Goal: Task Accomplishment & Management: Manage account settings

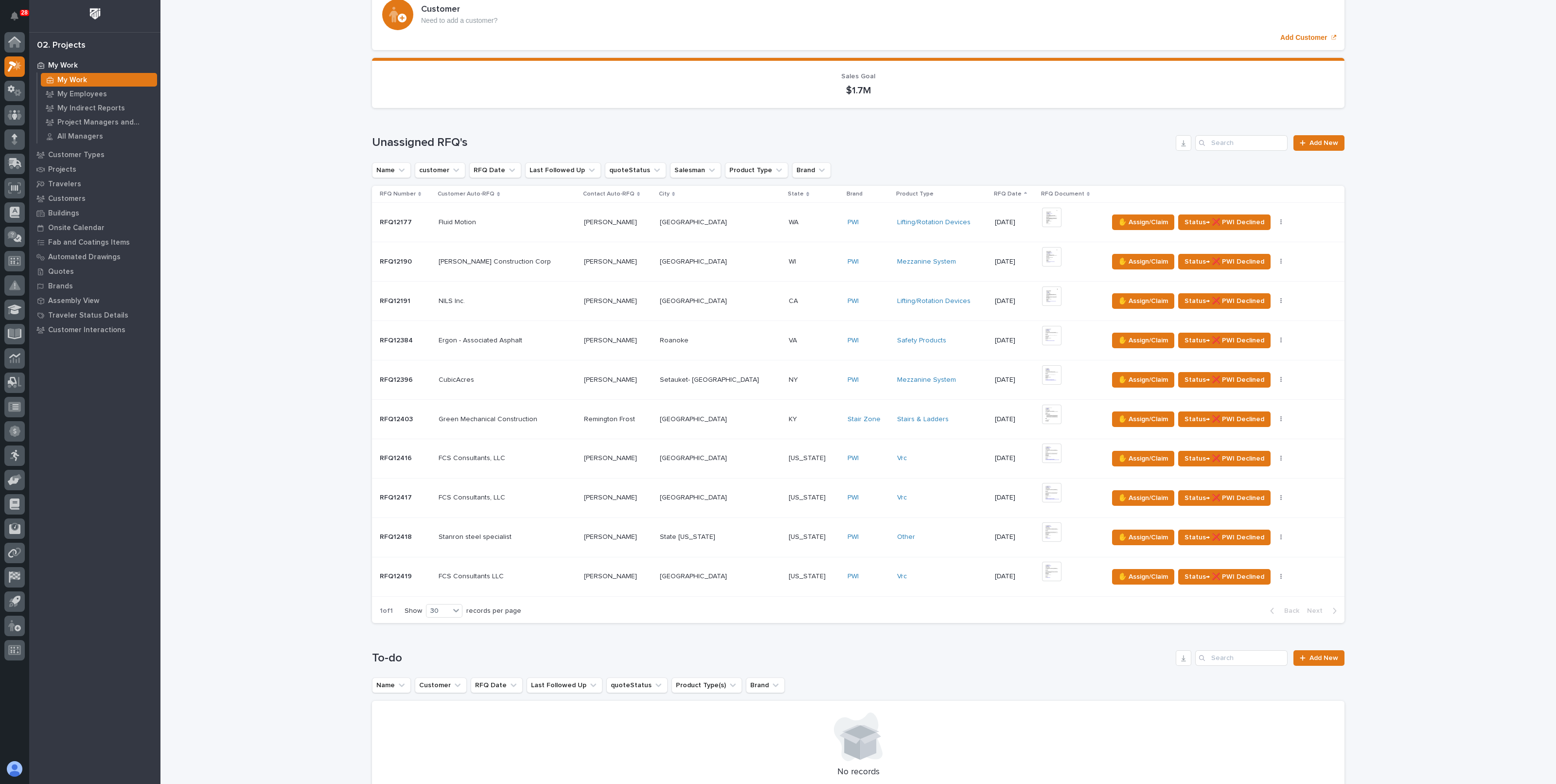
scroll to position [121, 0]
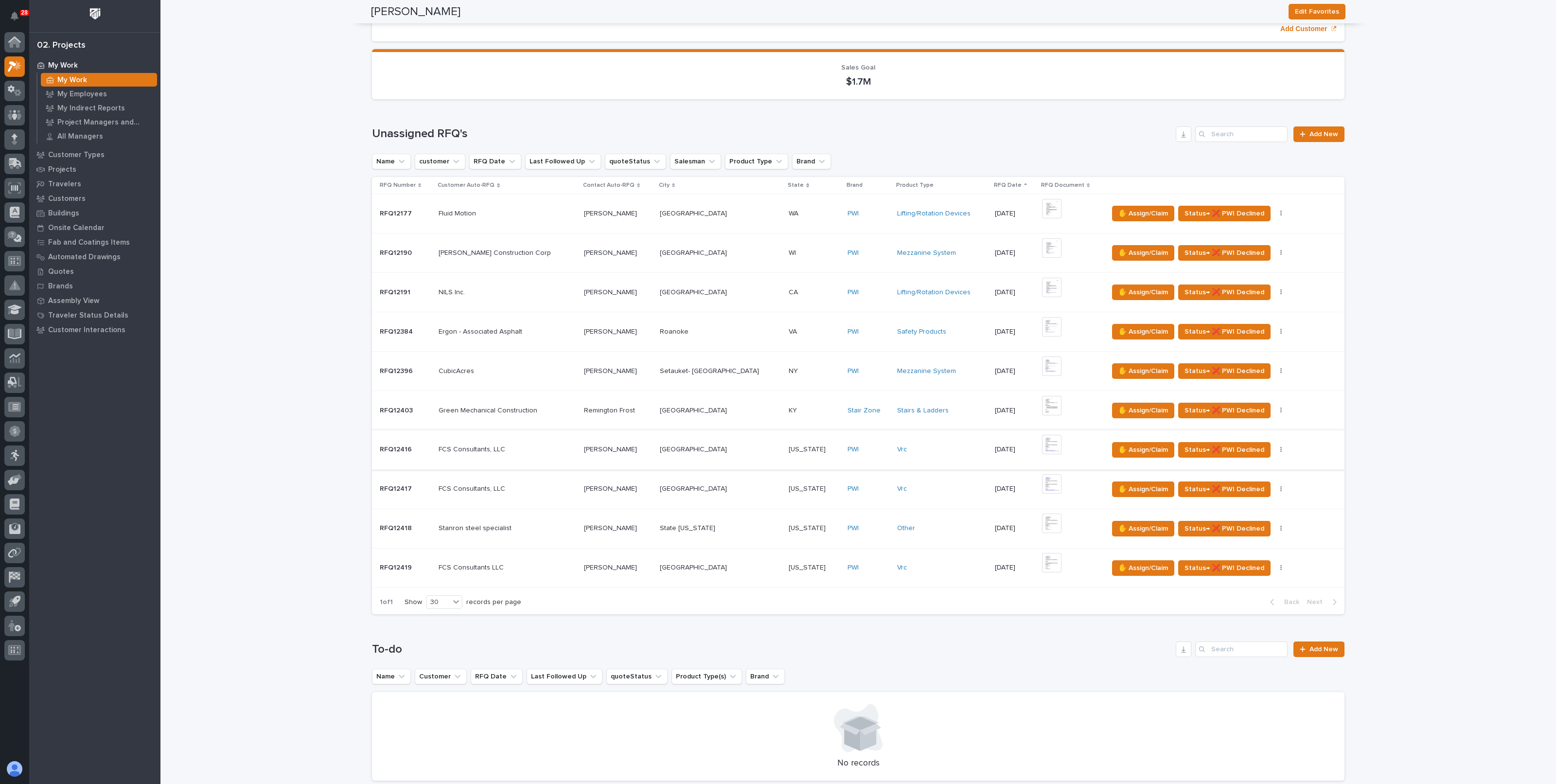
click at [1042, 443] on img at bounding box center [1052, 445] width 19 height 19
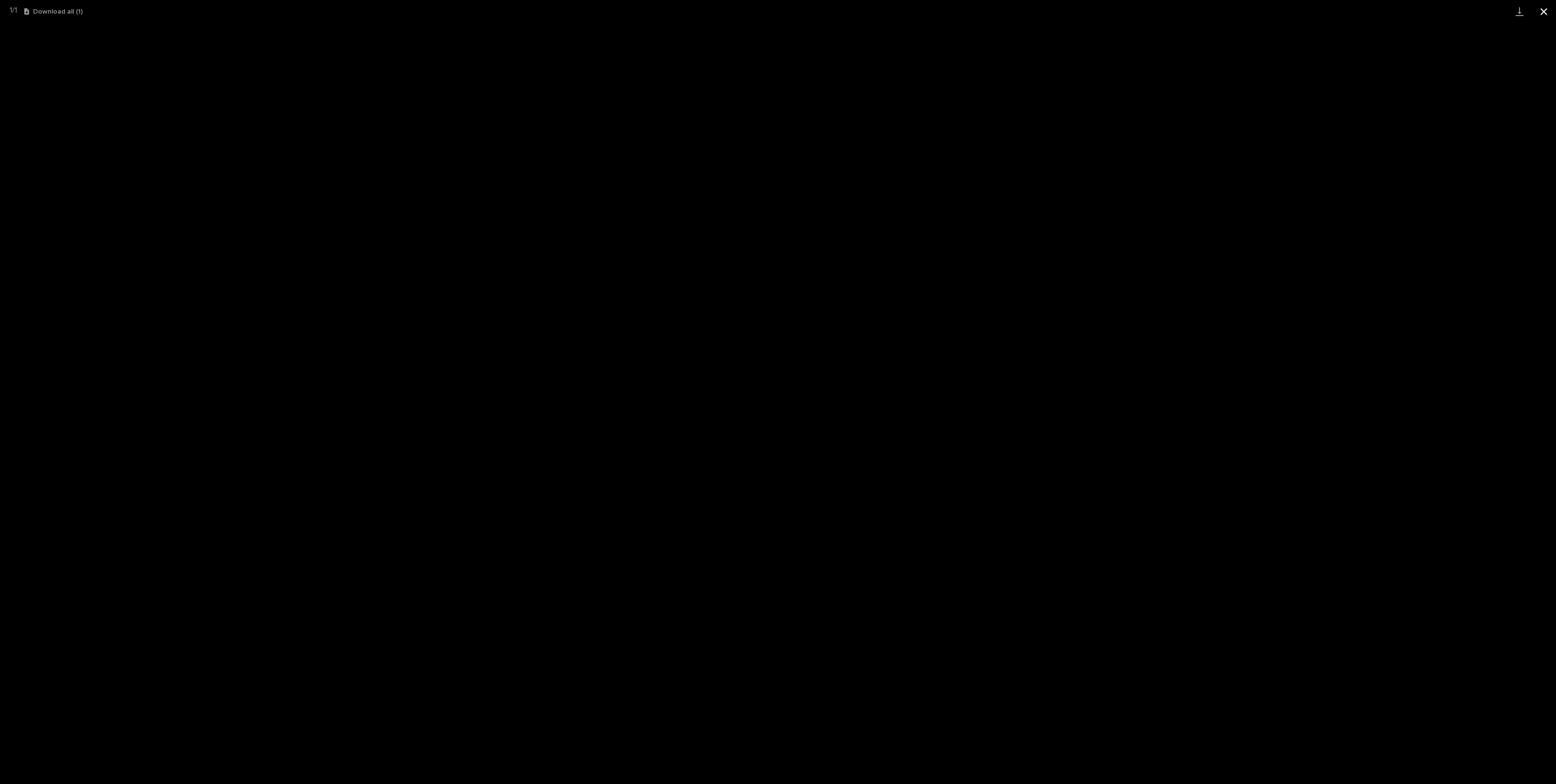
click at [1548, 16] on button "Close gallery" at bounding box center [1544, 11] width 24 height 23
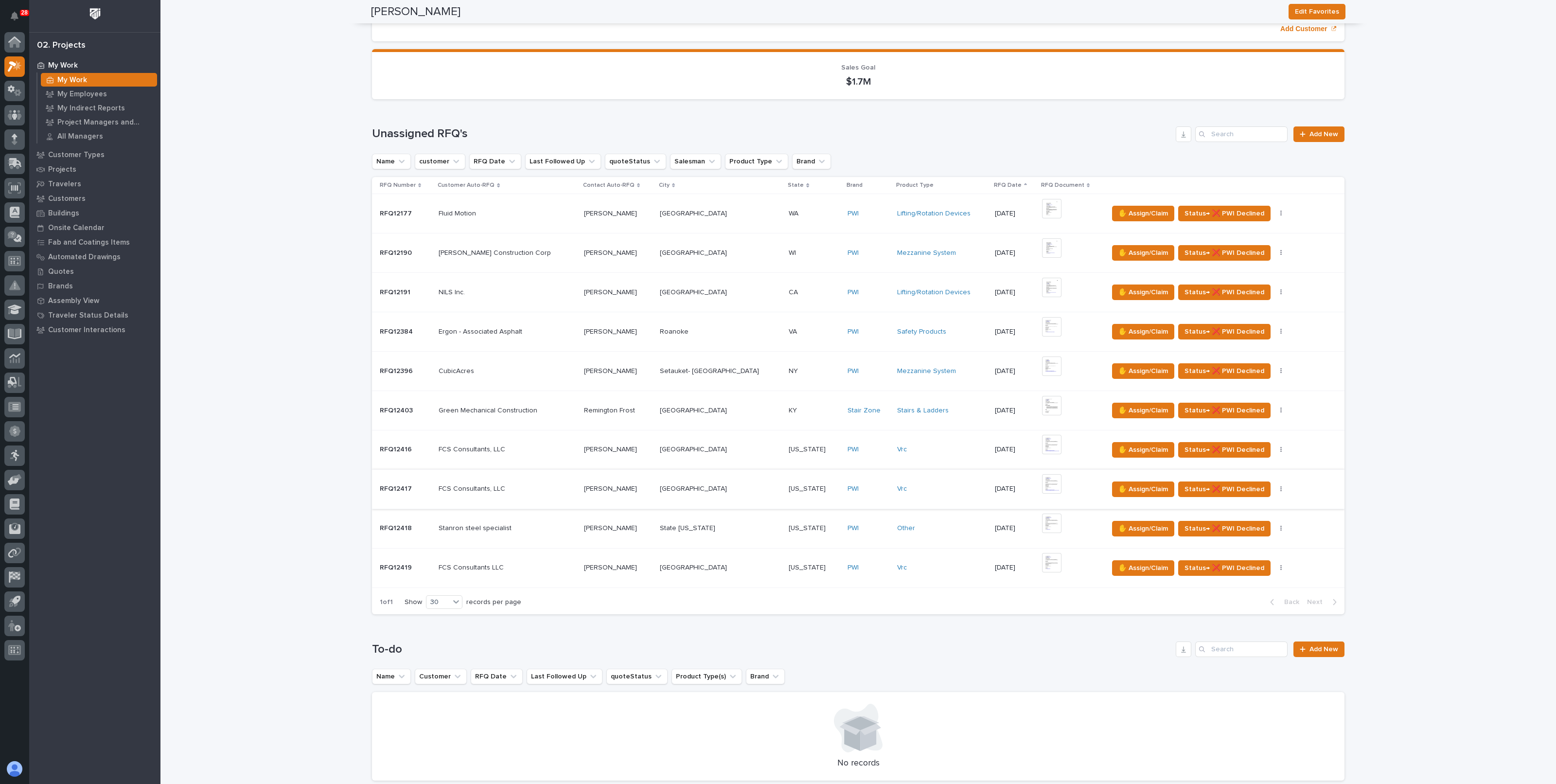
click at [1042, 484] on img at bounding box center [1052, 484] width 19 height 19
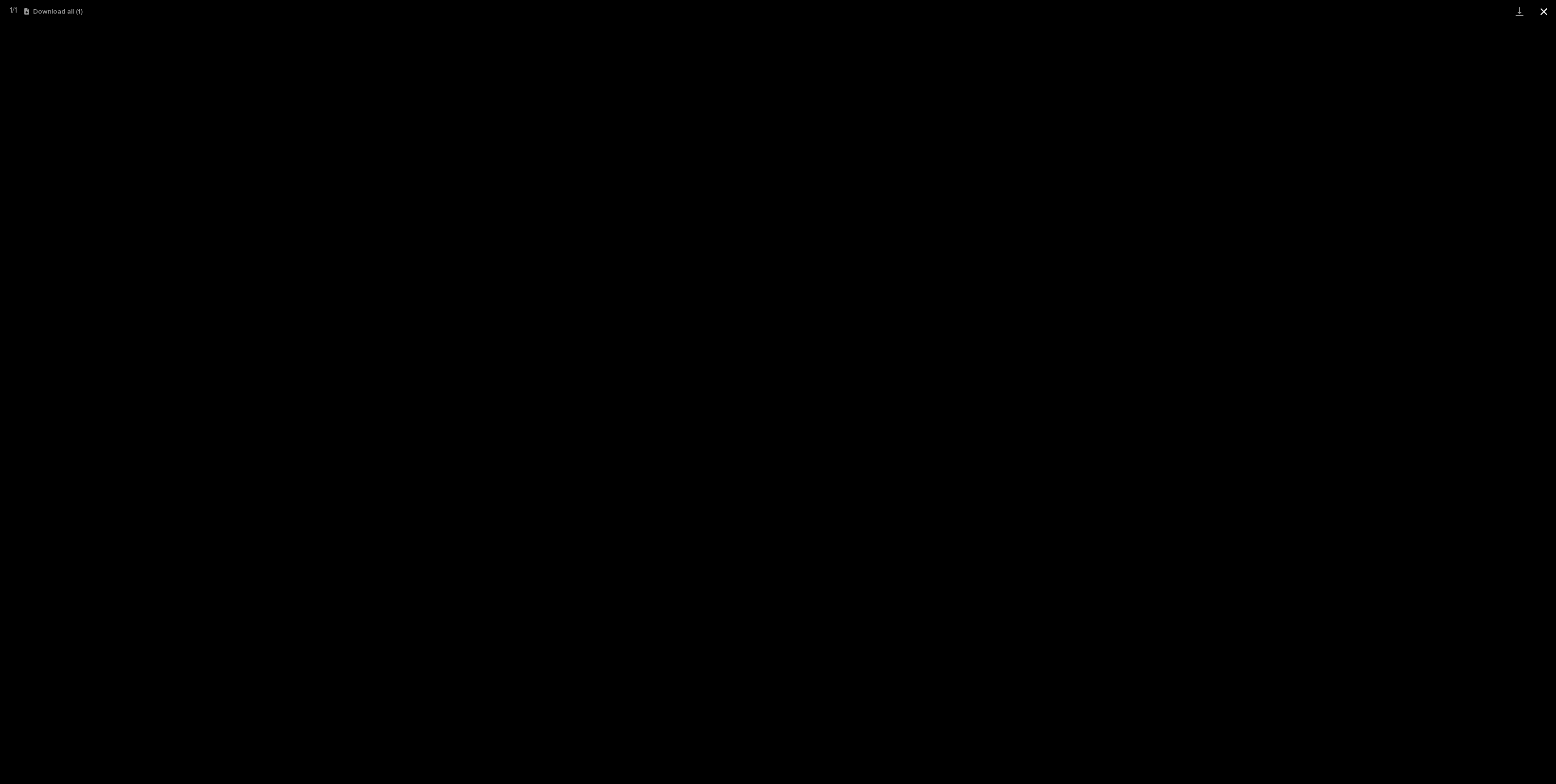
click at [1548, 11] on button "Close gallery" at bounding box center [1544, 11] width 24 height 23
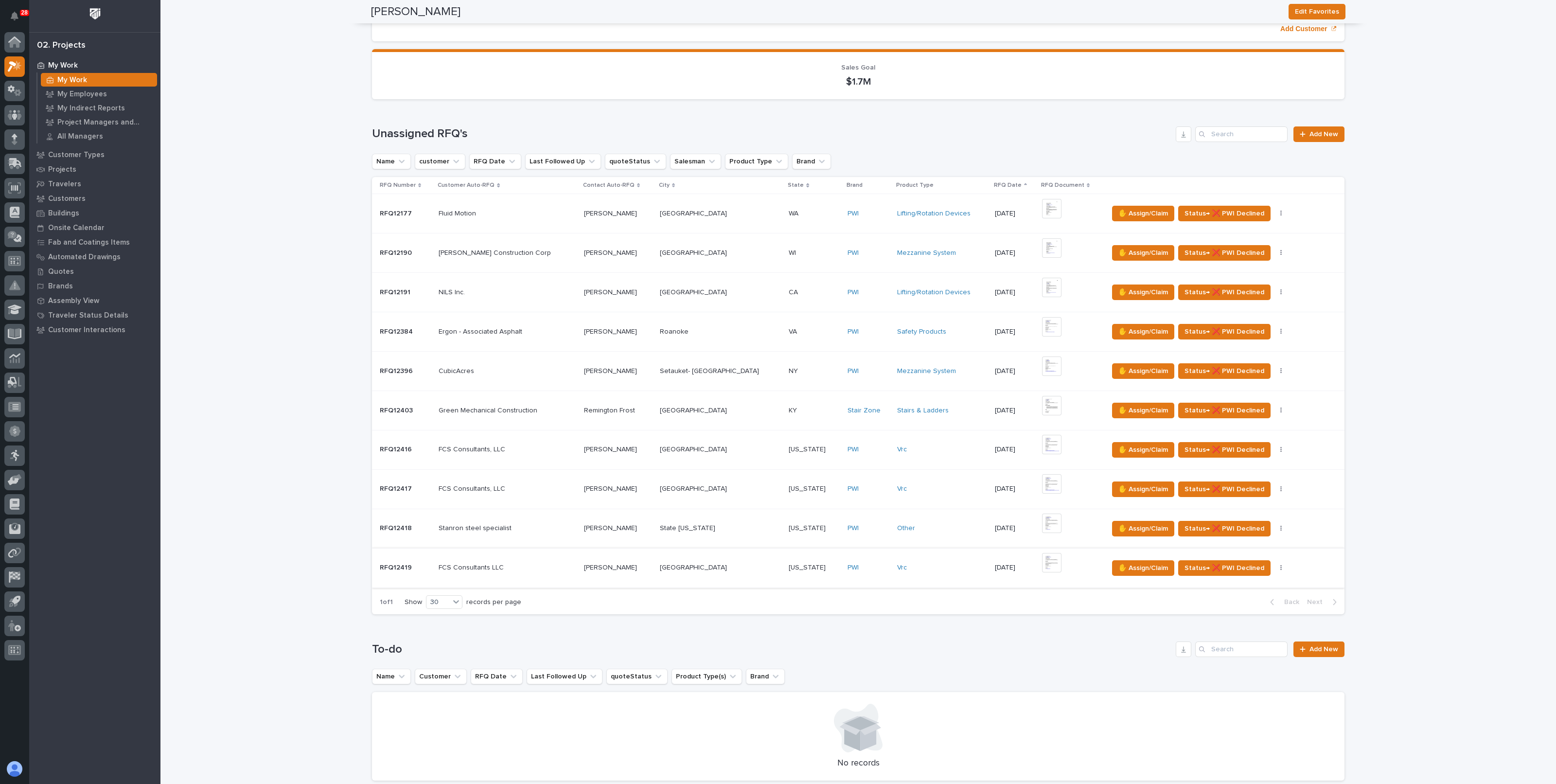
click at [1042, 557] on img at bounding box center [1052, 562] width 19 height 19
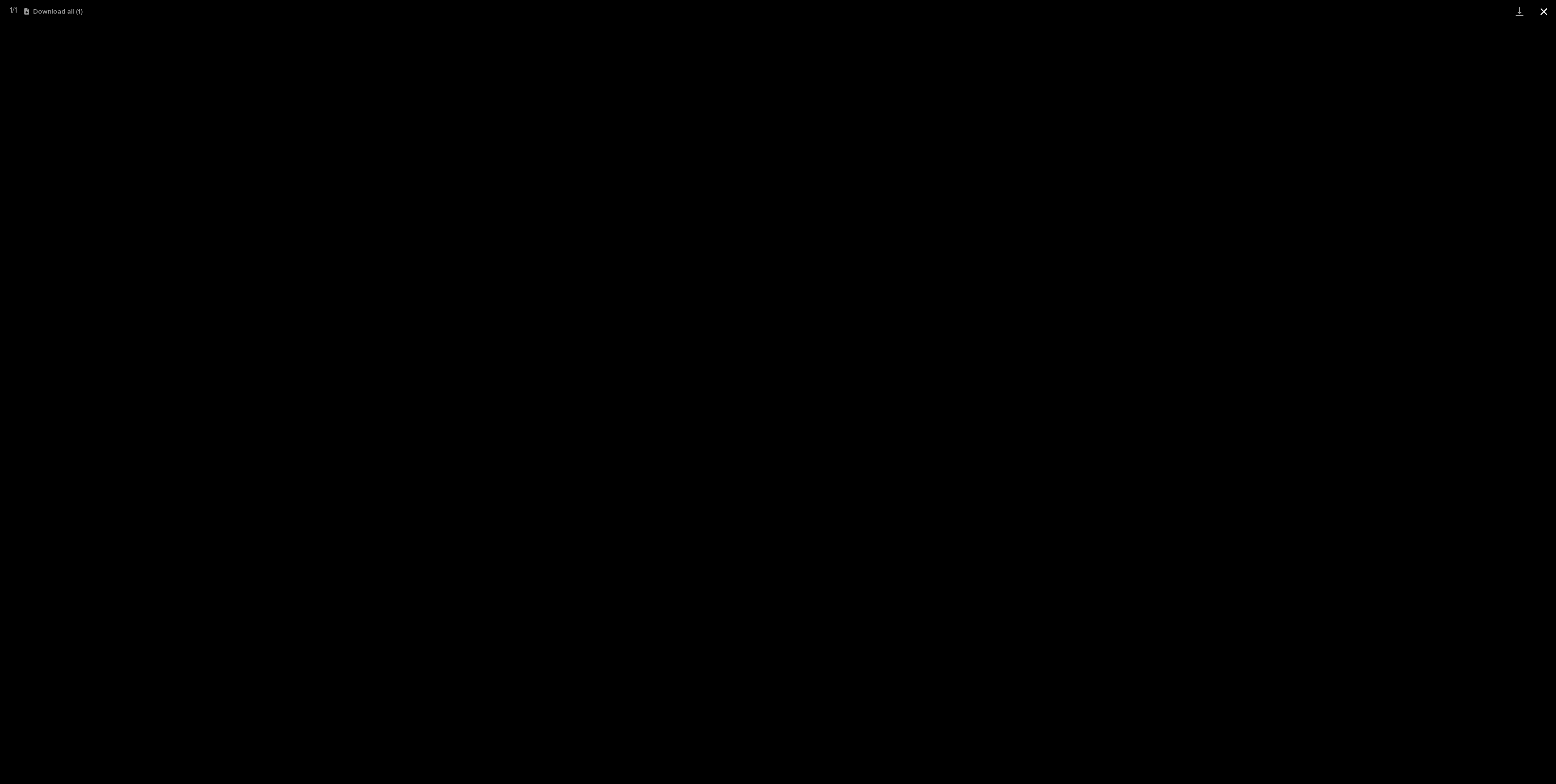
click at [1550, 14] on button "Close gallery" at bounding box center [1544, 11] width 24 height 23
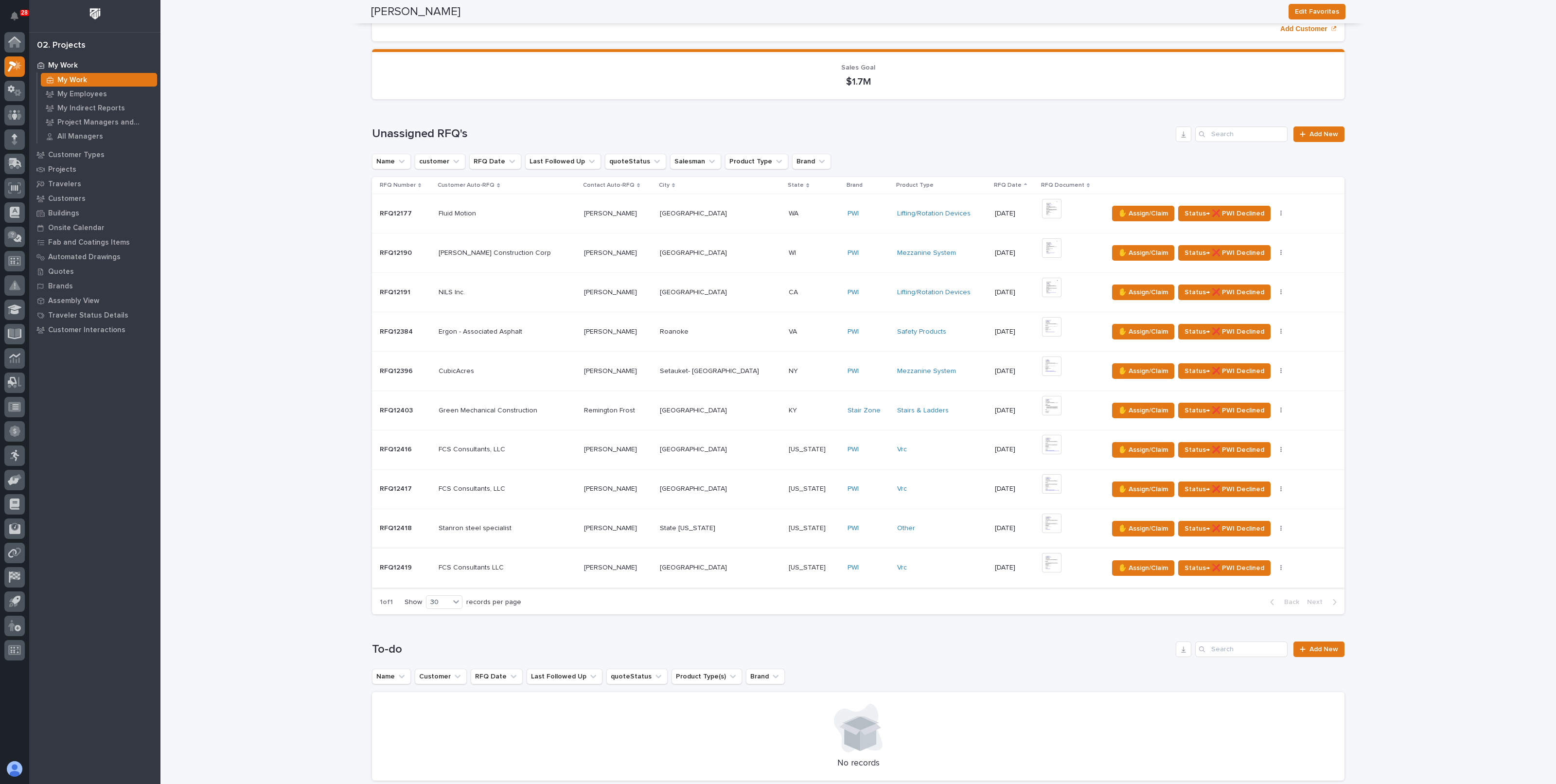
click at [1275, 566] on button "button" at bounding box center [1281, 568] width 14 height 7
click at [1281, 567] on icon "button" at bounding box center [1281, 568] width 1 height 6
click at [910, 567] on div "Vrc" at bounding box center [942, 568] width 91 height 8
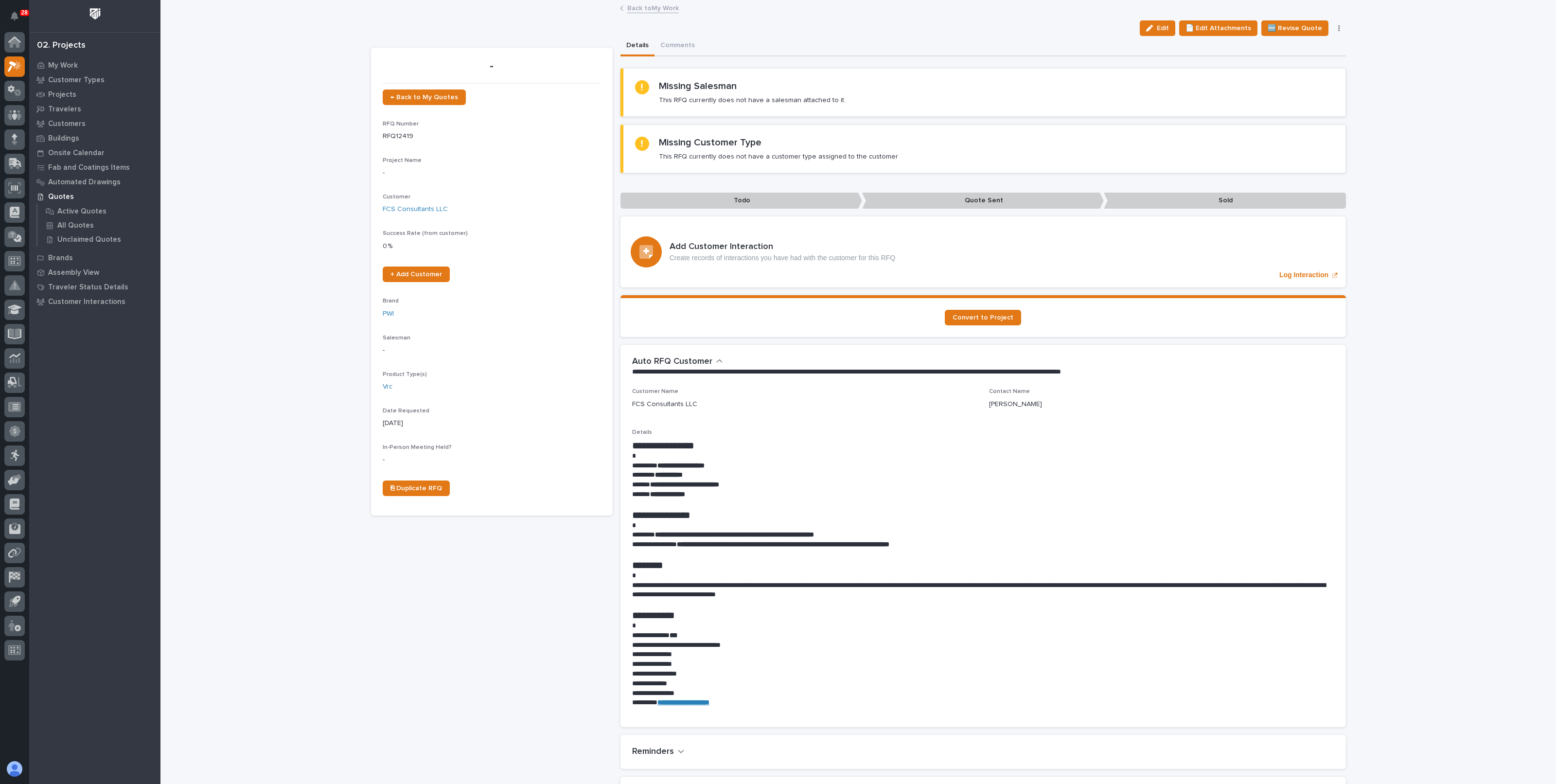
click at [1333, 29] on button "button" at bounding box center [1339, 28] width 14 height 7
click at [1280, 125] on span "Delete" at bounding box center [1281, 125] width 21 height 8
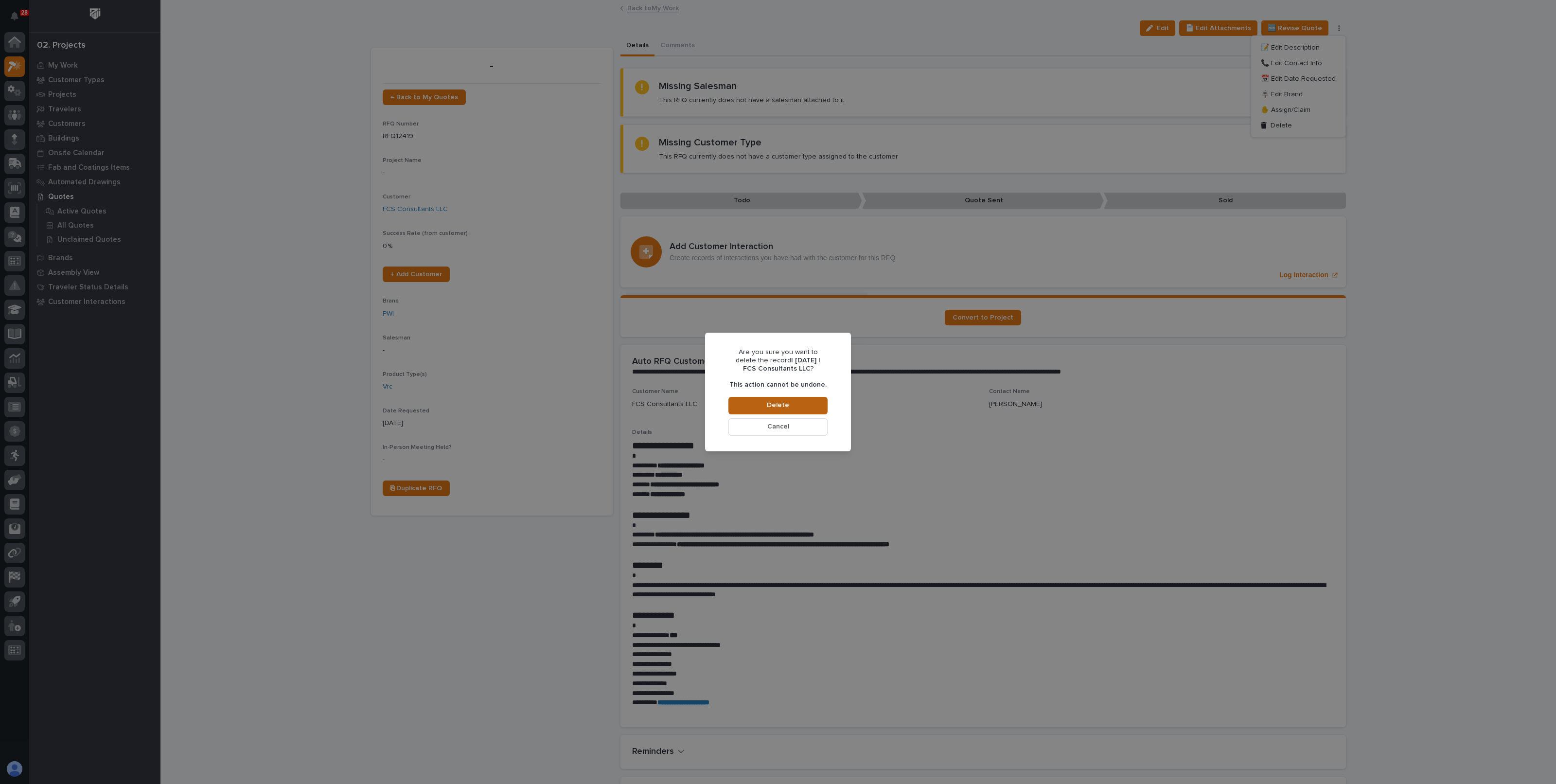
click at [789, 397] on button "Delete" at bounding box center [778, 405] width 99 height 18
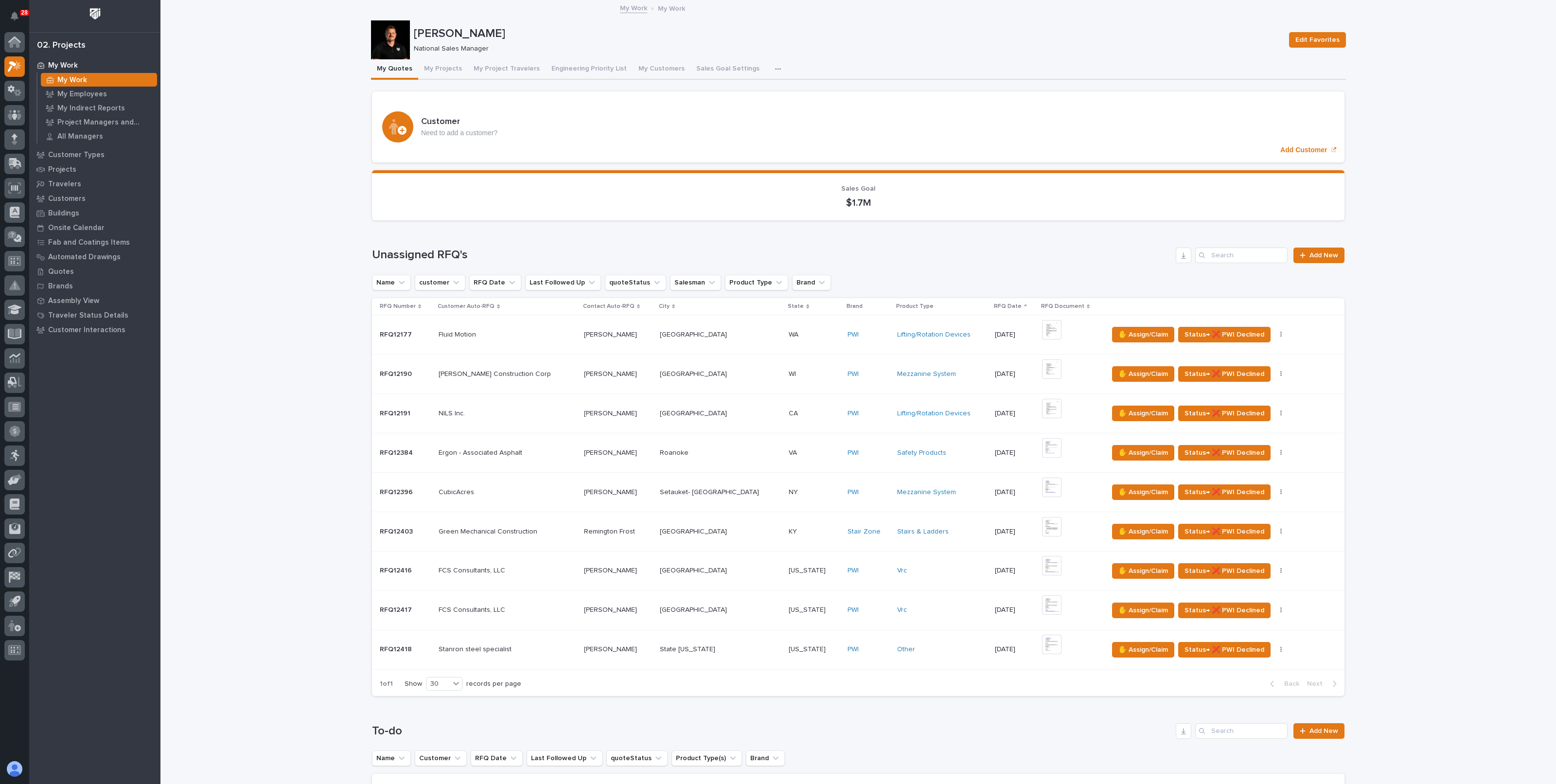
click at [721, 606] on p at bounding box center [720, 610] width 121 height 8
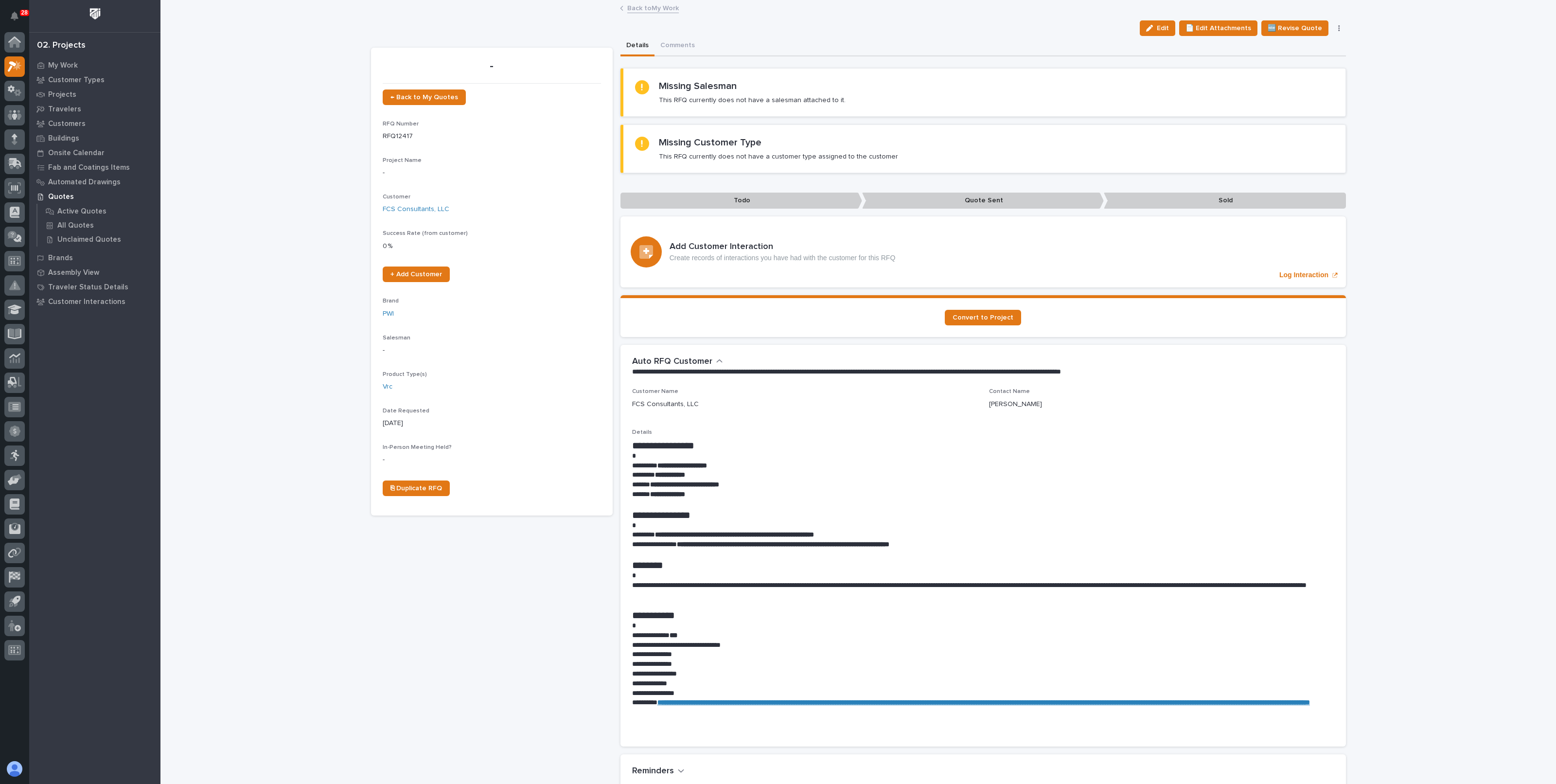
click at [1336, 29] on button "button" at bounding box center [1339, 28] width 14 height 7
click at [1267, 125] on div "button" at bounding box center [1265, 125] width 10 height 7
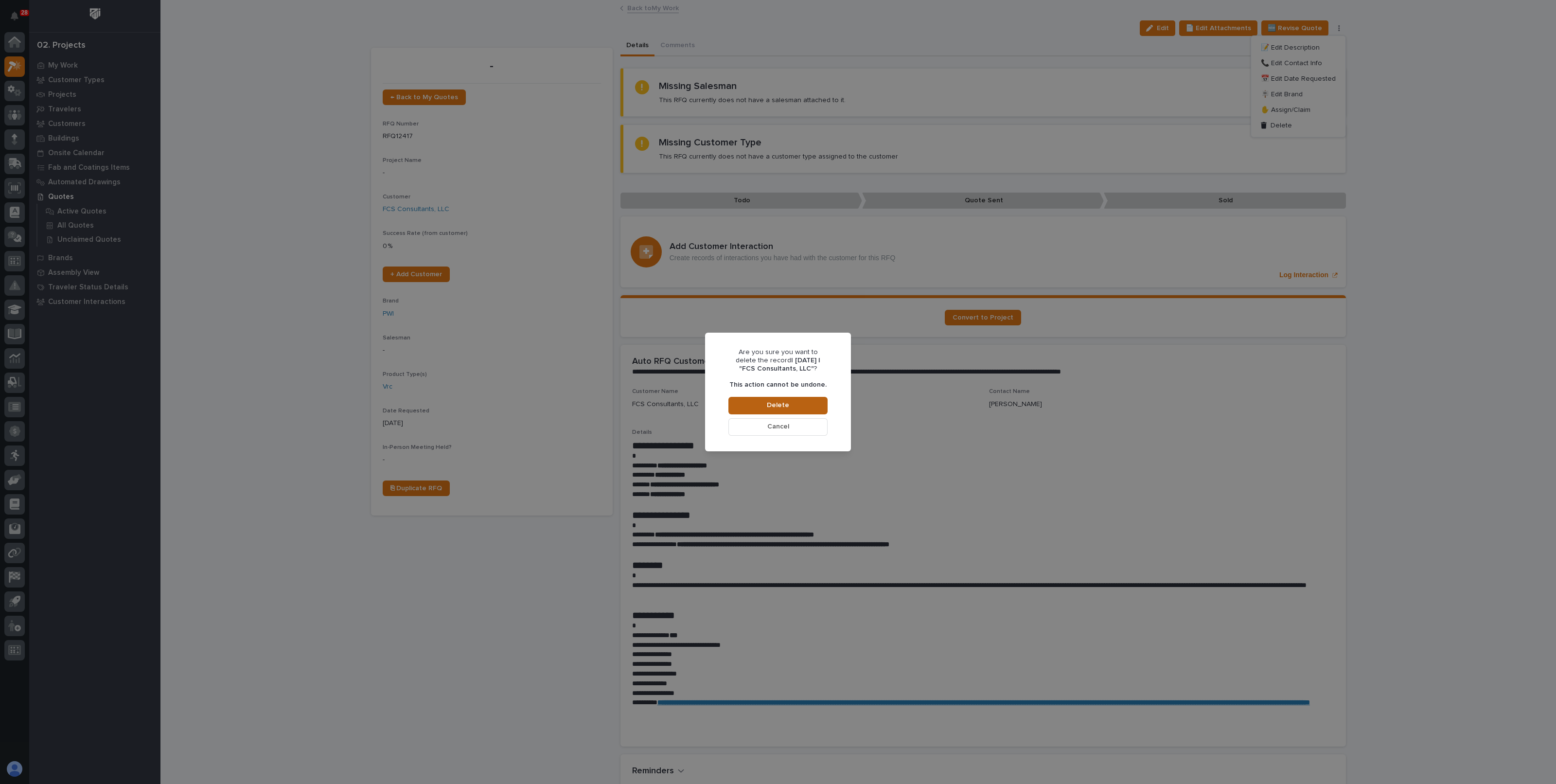
click at [781, 402] on span "Delete" at bounding box center [777, 405] width 22 height 8
